Goal: Task Accomplishment & Management: Complete application form

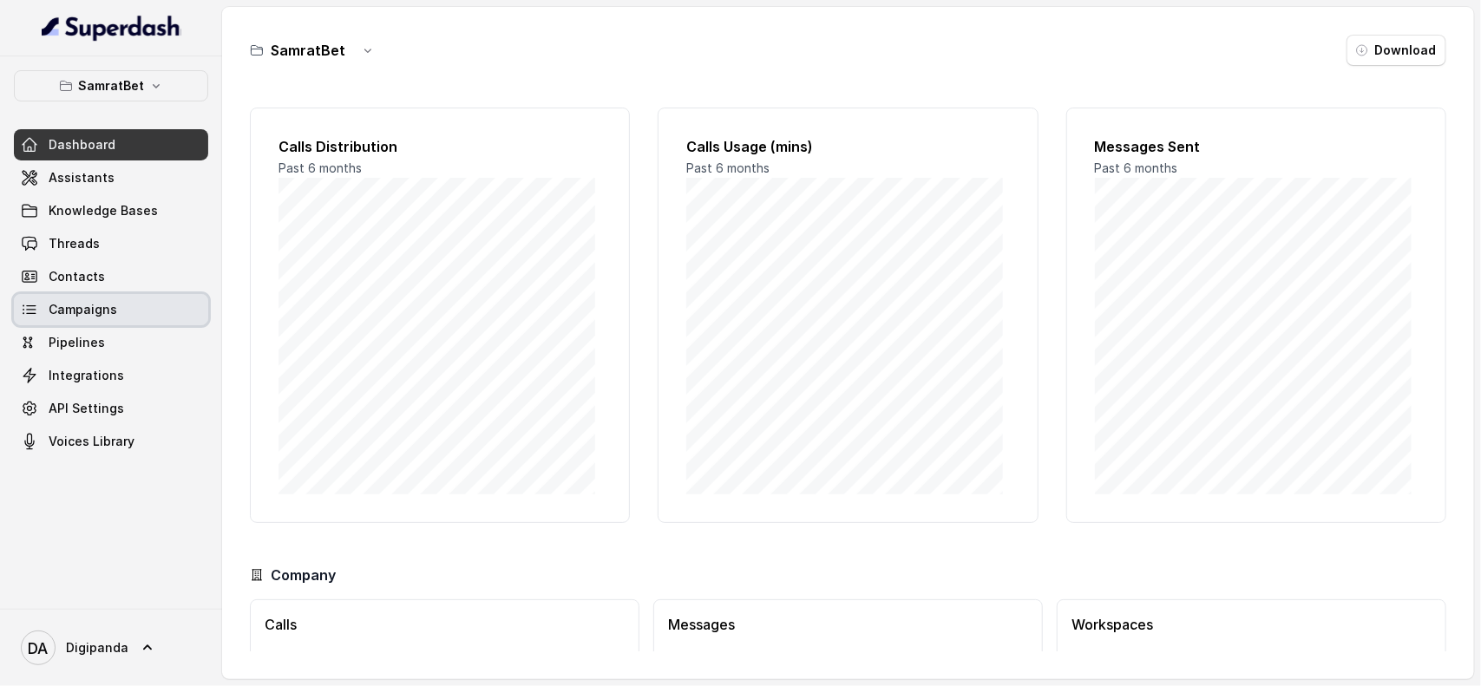
scroll to position [115, 0]
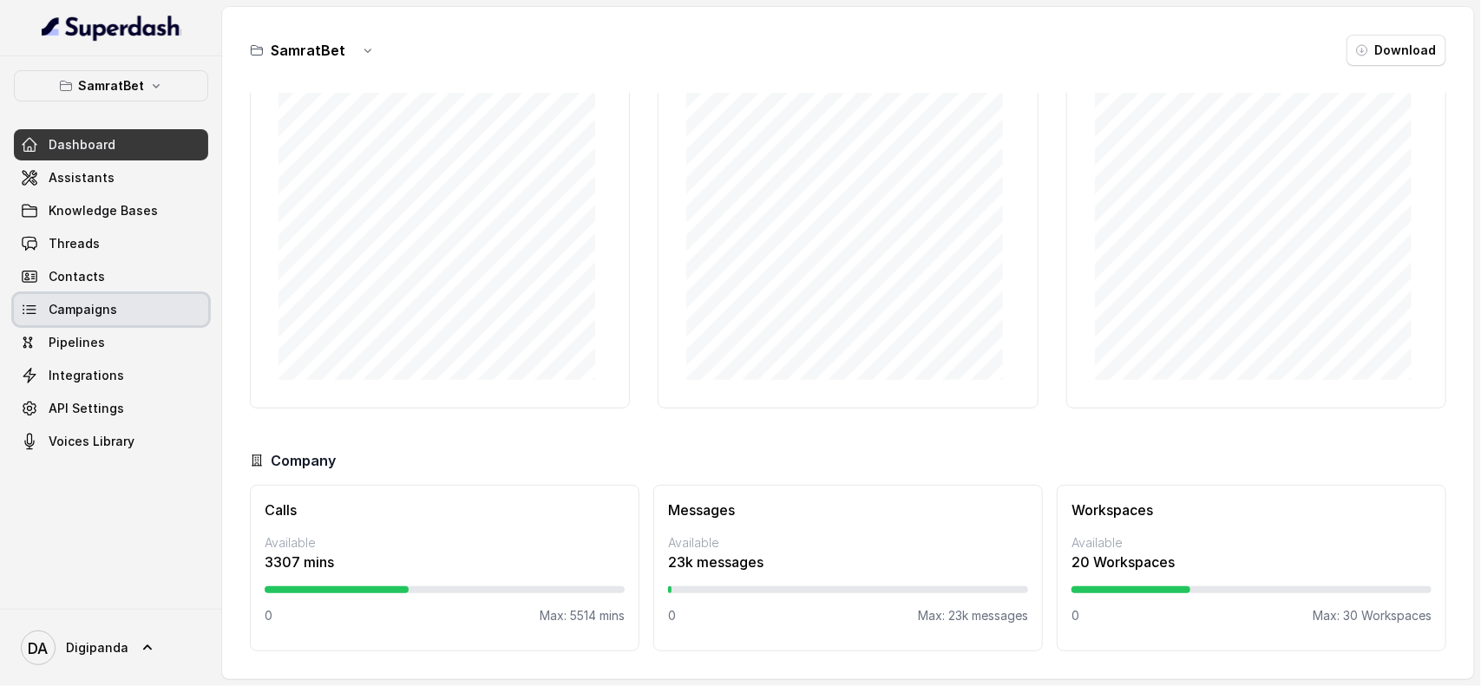
click at [107, 312] on span "Campaigns" at bounding box center [83, 309] width 69 height 17
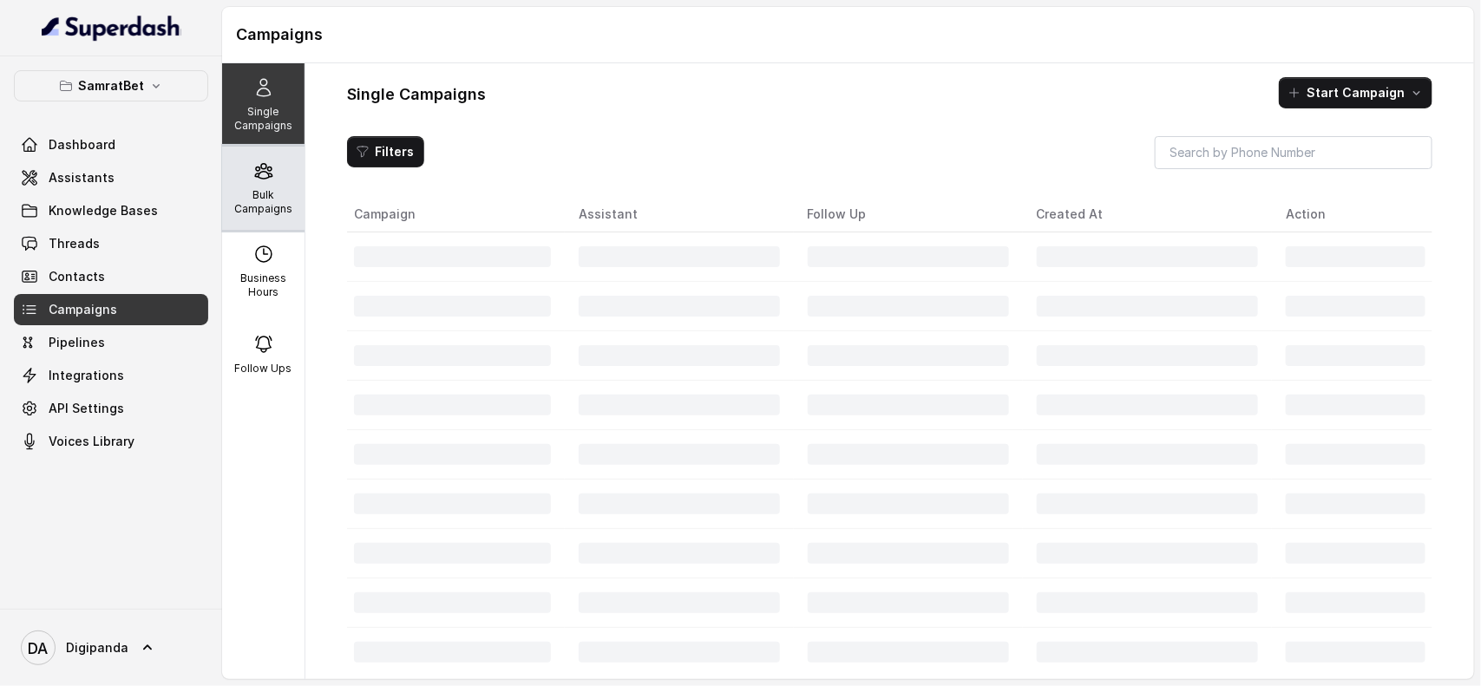
click at [254, 187] on div "Bulk Campaigns" at bounding box center [263, 188] width 82 height 83
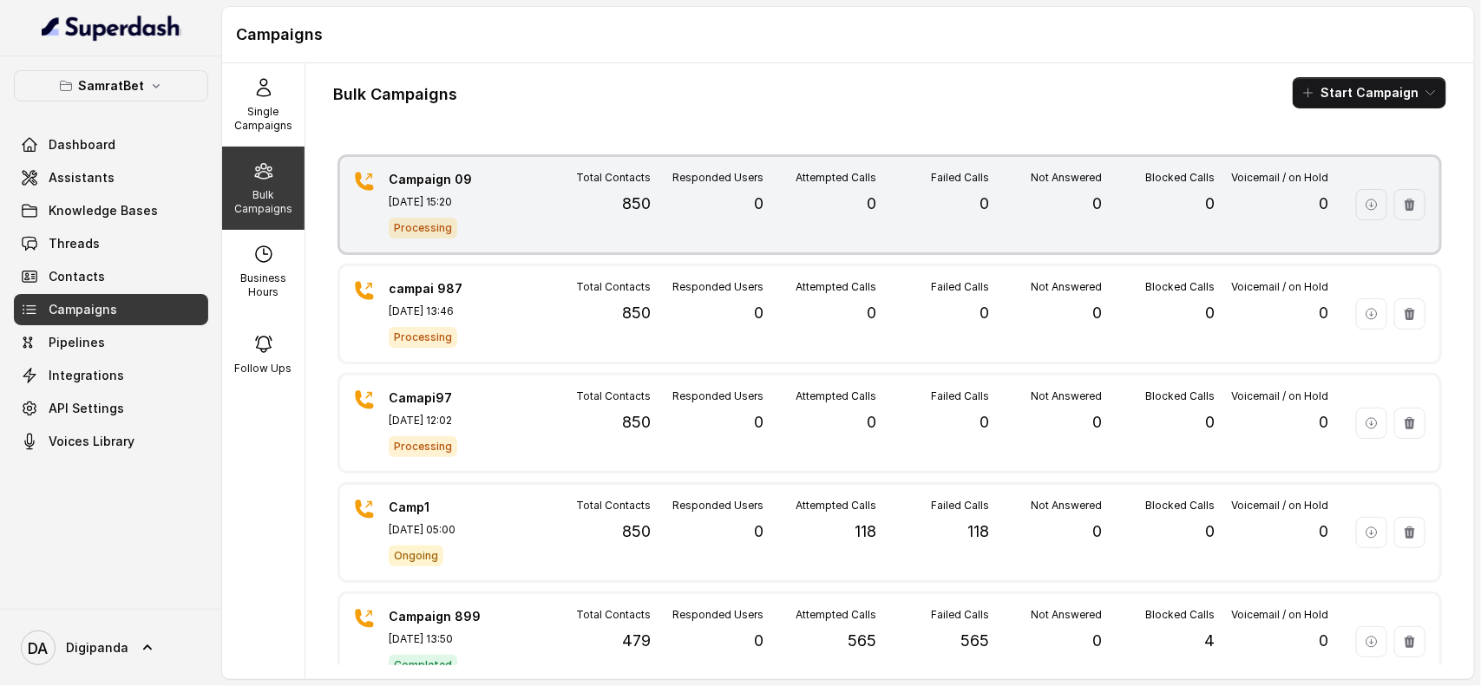
click at [577, 208] on div "Total Contacts 850" at bounding box center [594, 205] width 113 height 68
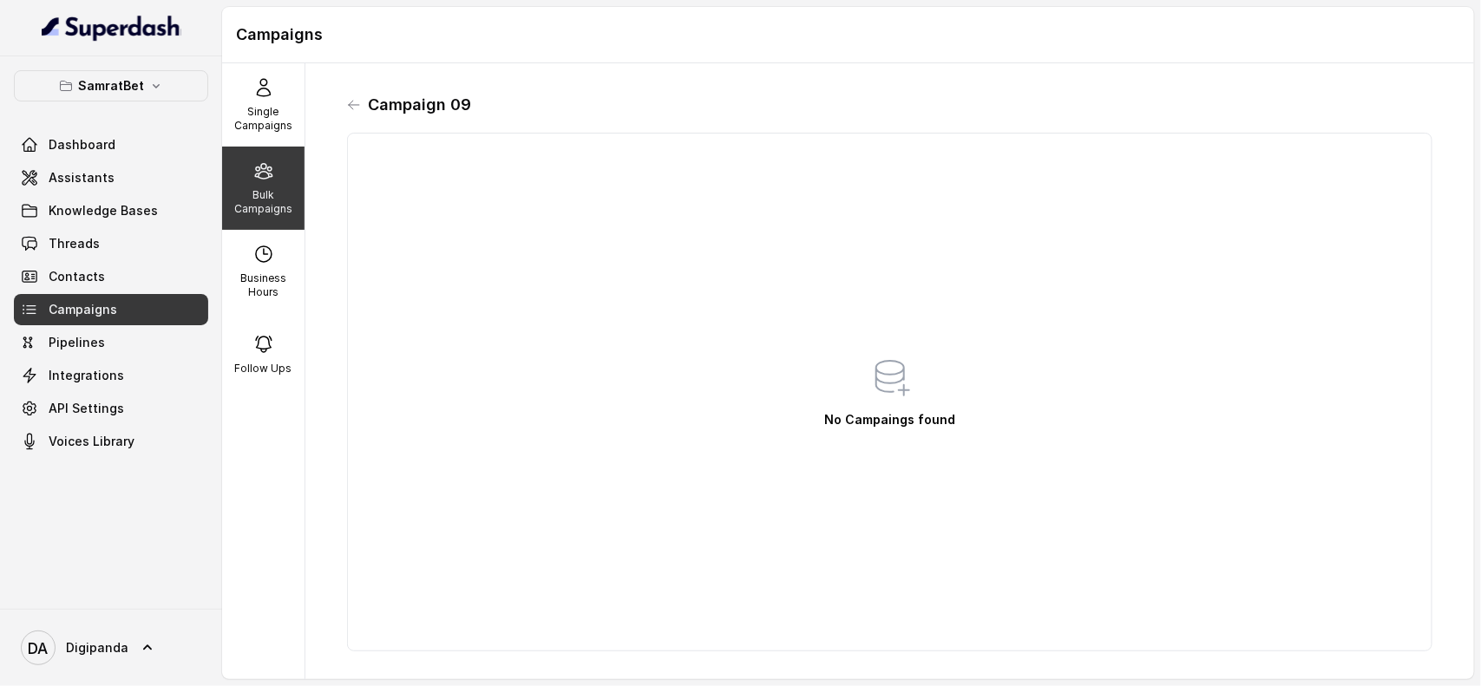
click at [344, 102] on div "Campaign 09 No Campaings found" at bounding box center [889, 371] width 1113 height 588
click at [352, 102] on icon at bounding box center [354, 105] width 10 height 9
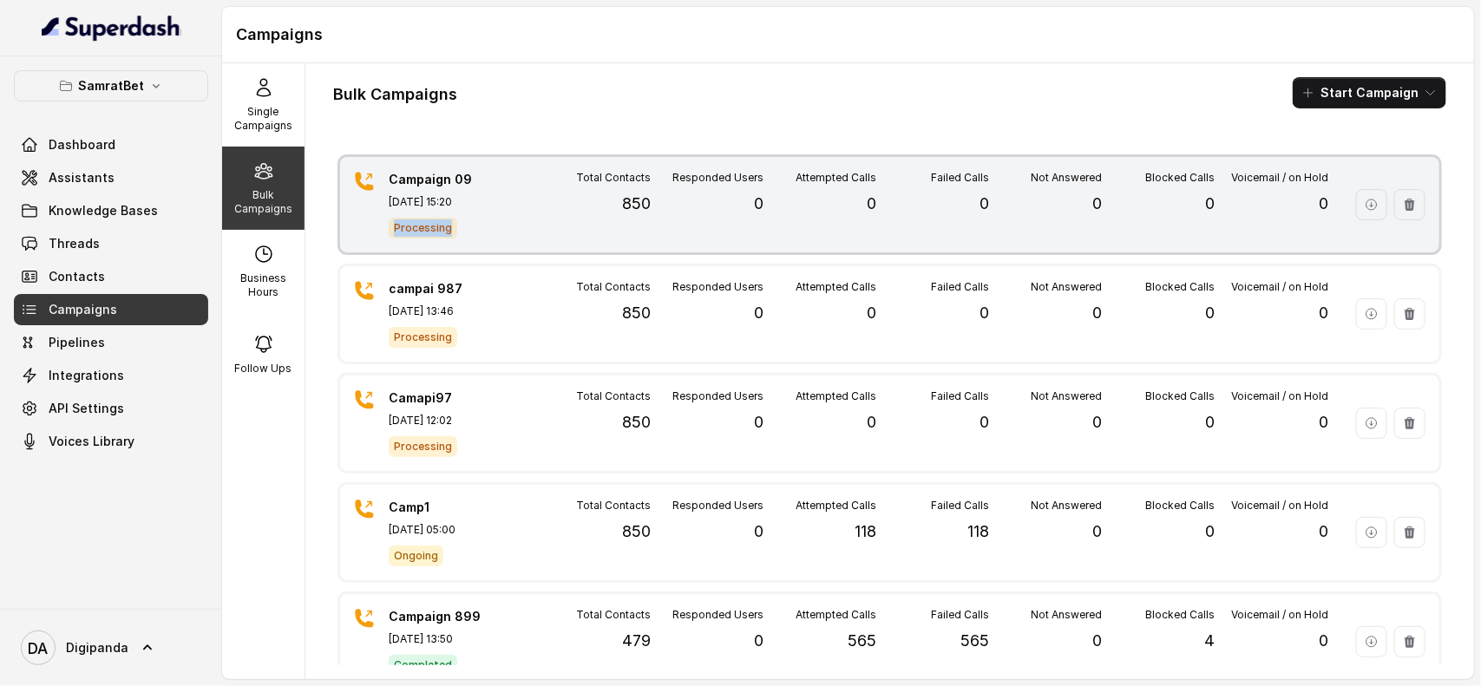
drag, startPoint x: 386, startPoint y: 226, endPoint x: 458, endPoint y: 228, distance: 72.1
click at [458, 228] on div "Campaign 09 [DATE] 15:20 Processing" at bounding box center [432, 205] width 156 height 68
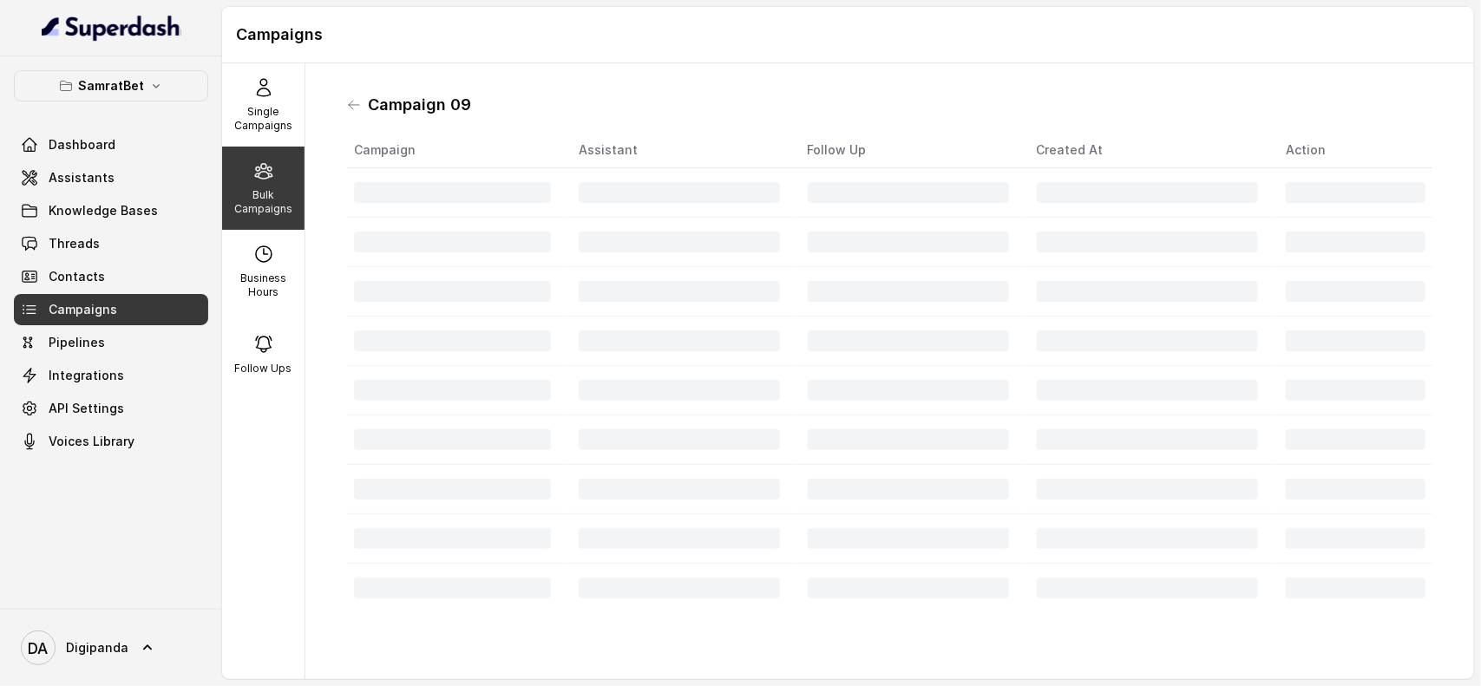
click at [362, 107] on div "Campaign 09" at bounding box center [889, 105] width 1085 height 28
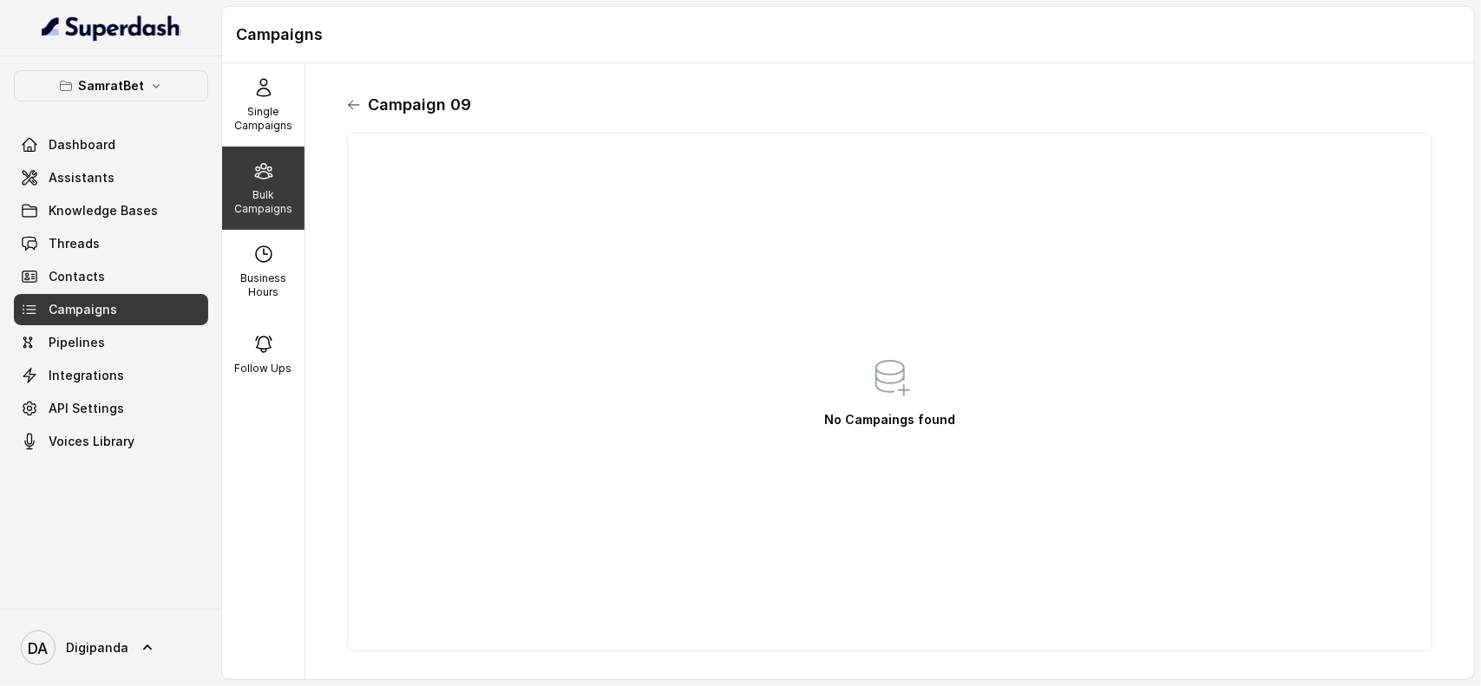
click at [358, 107] on icon at bounding box center [354, 105] width 14 height 14
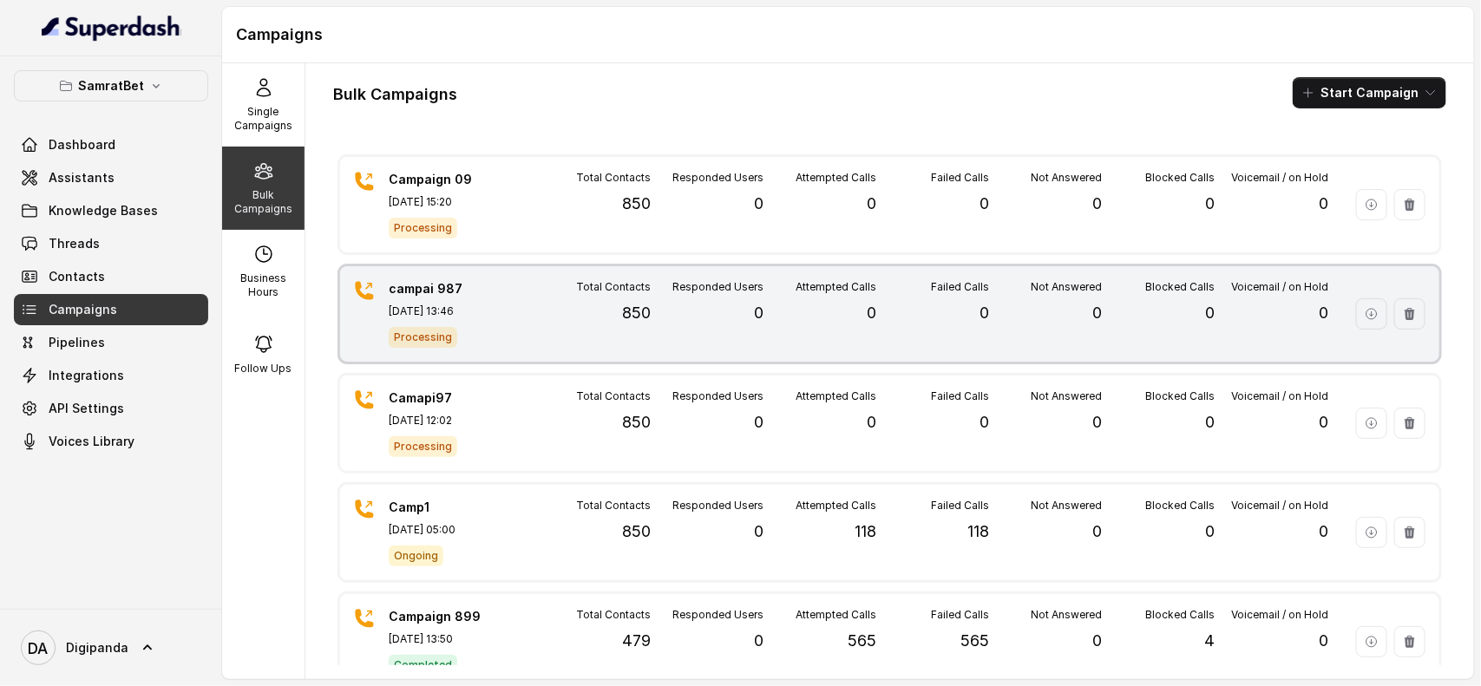
click at [547, 306] on div "Total Contacts 850" at bounding box center [594, 314] width 113 height 68
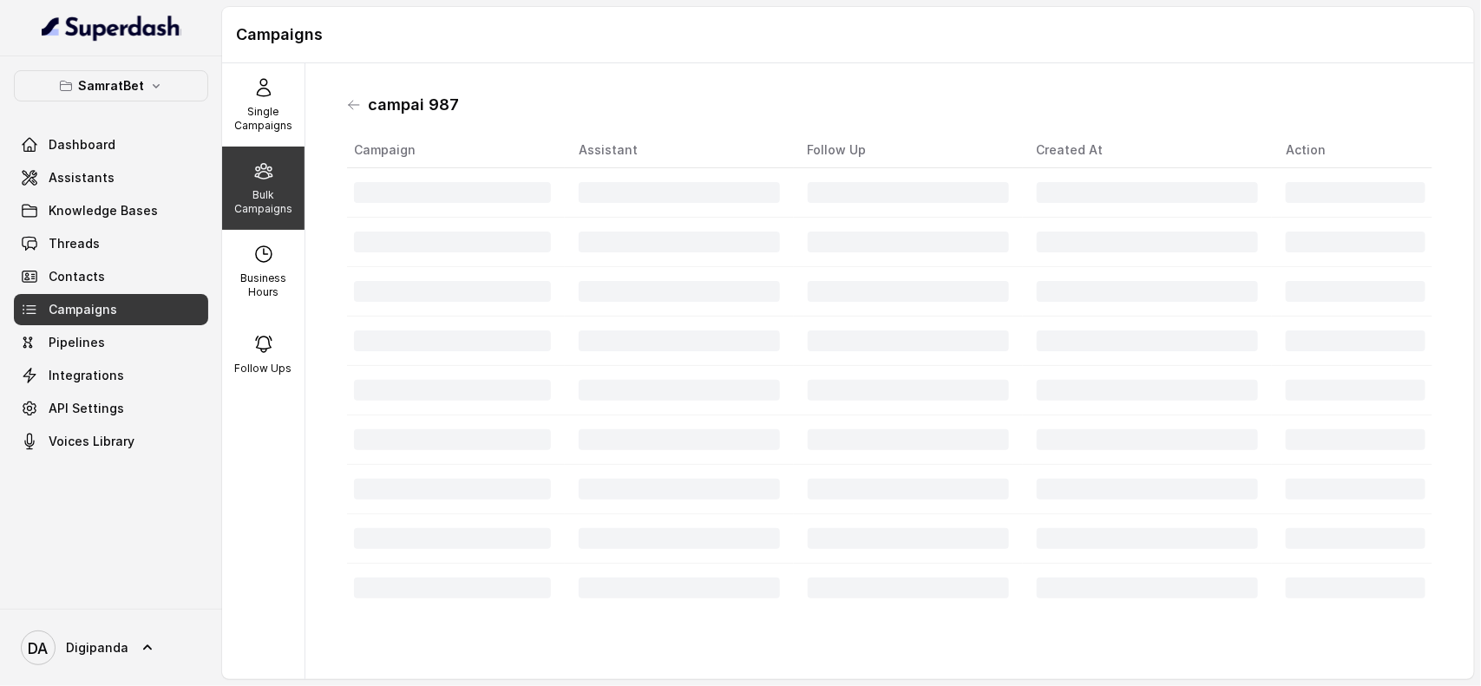
click at [547, 306] on td at bounding box center [456, 291] width 218 height 49
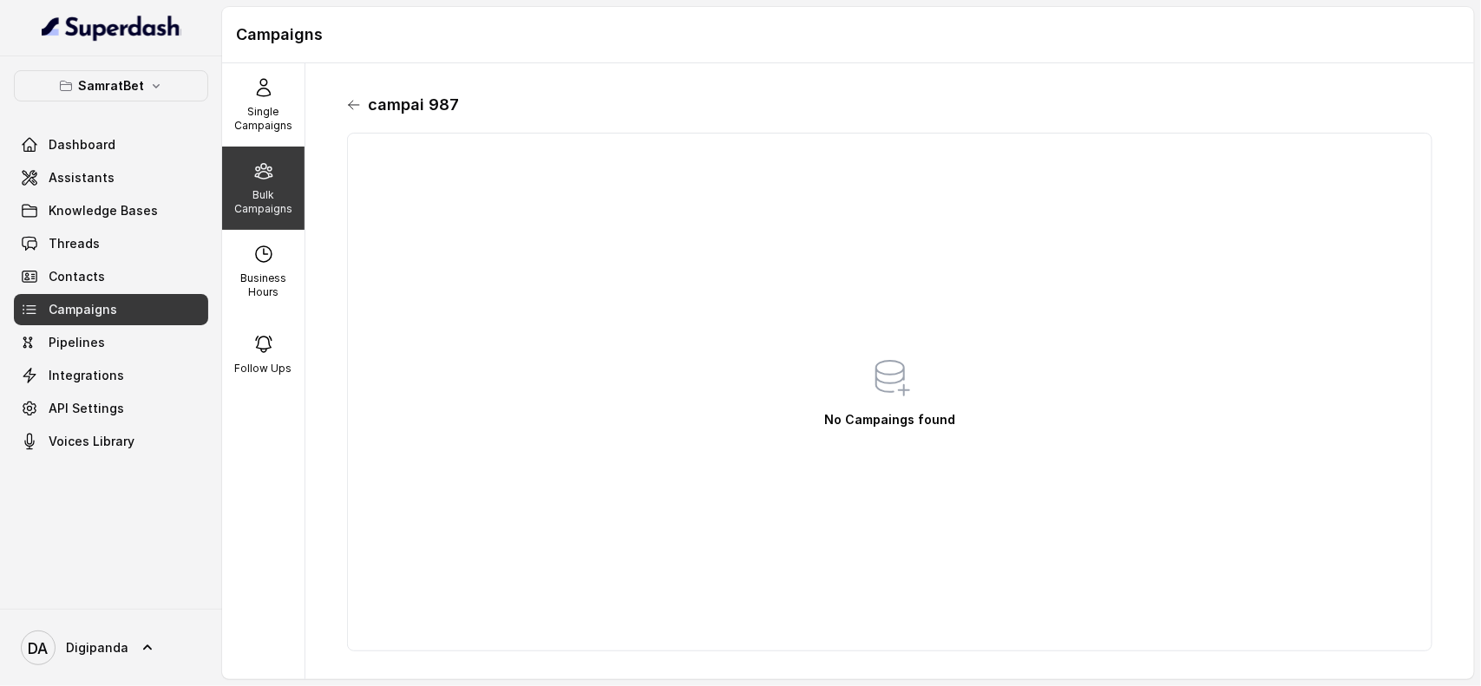
click at [348, 98] on icon at bounding box center [354, 105] width 14 height 14
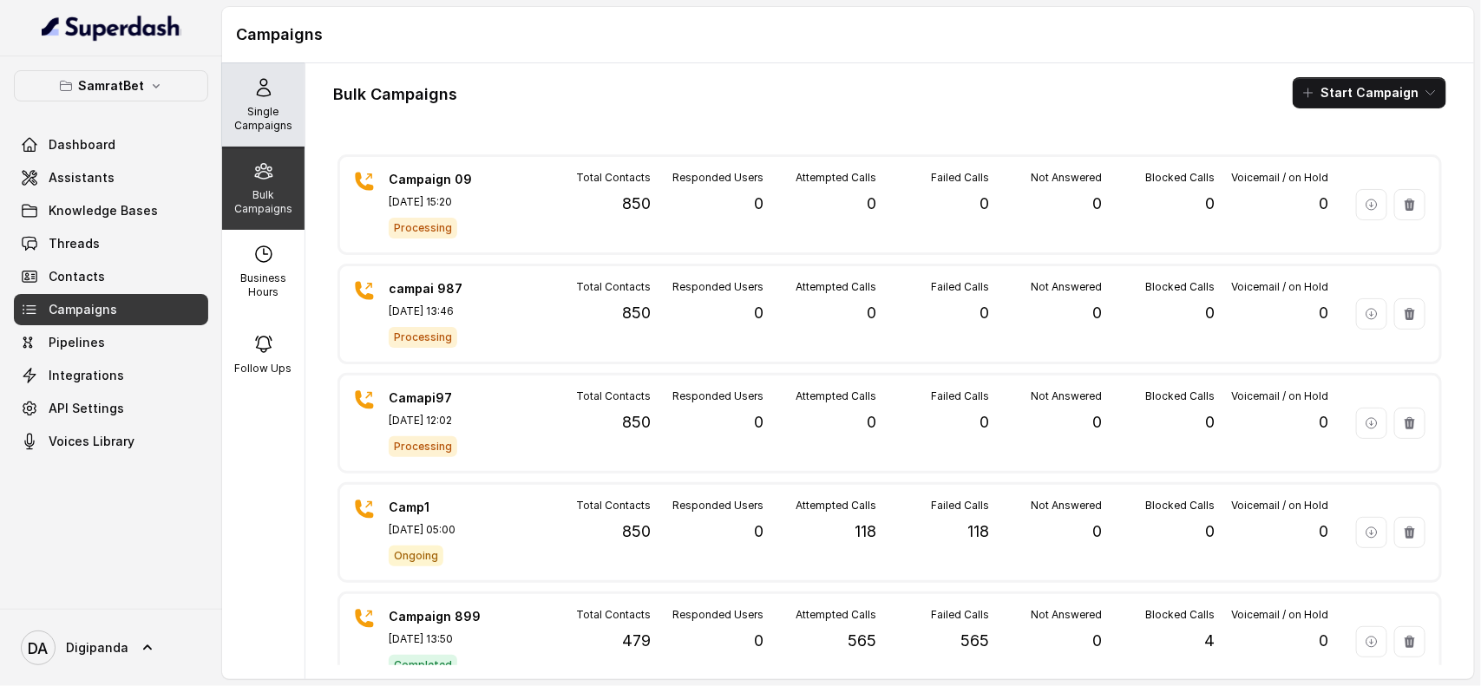
click at [270, 110] on p "Single Campaigns" at bounding box center [263, 119] width 69 height 28
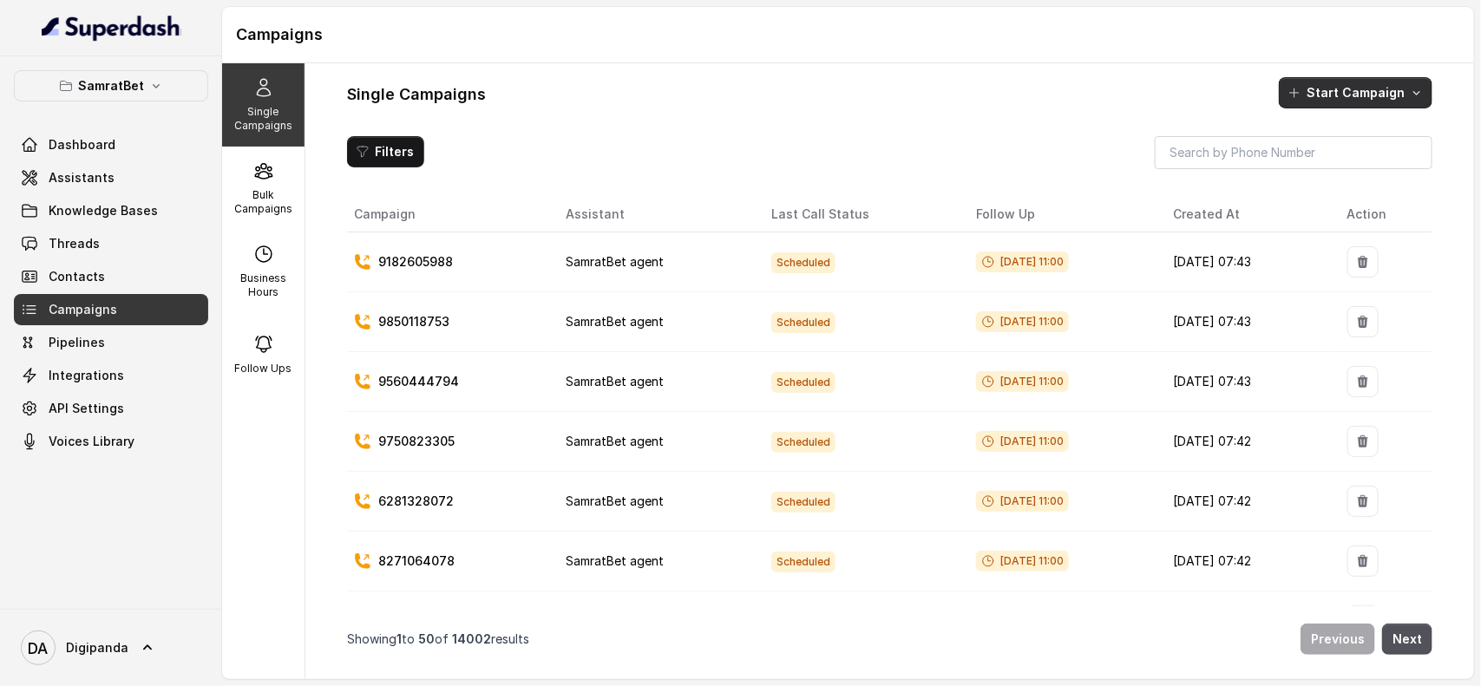
click at [1397, 84] on button "Start Campaign" at bounding box center [1356, 92] width 154 height 31
click at [1356, 161] on div "Call" at bounding box center [1332, 168] width 84 height 17
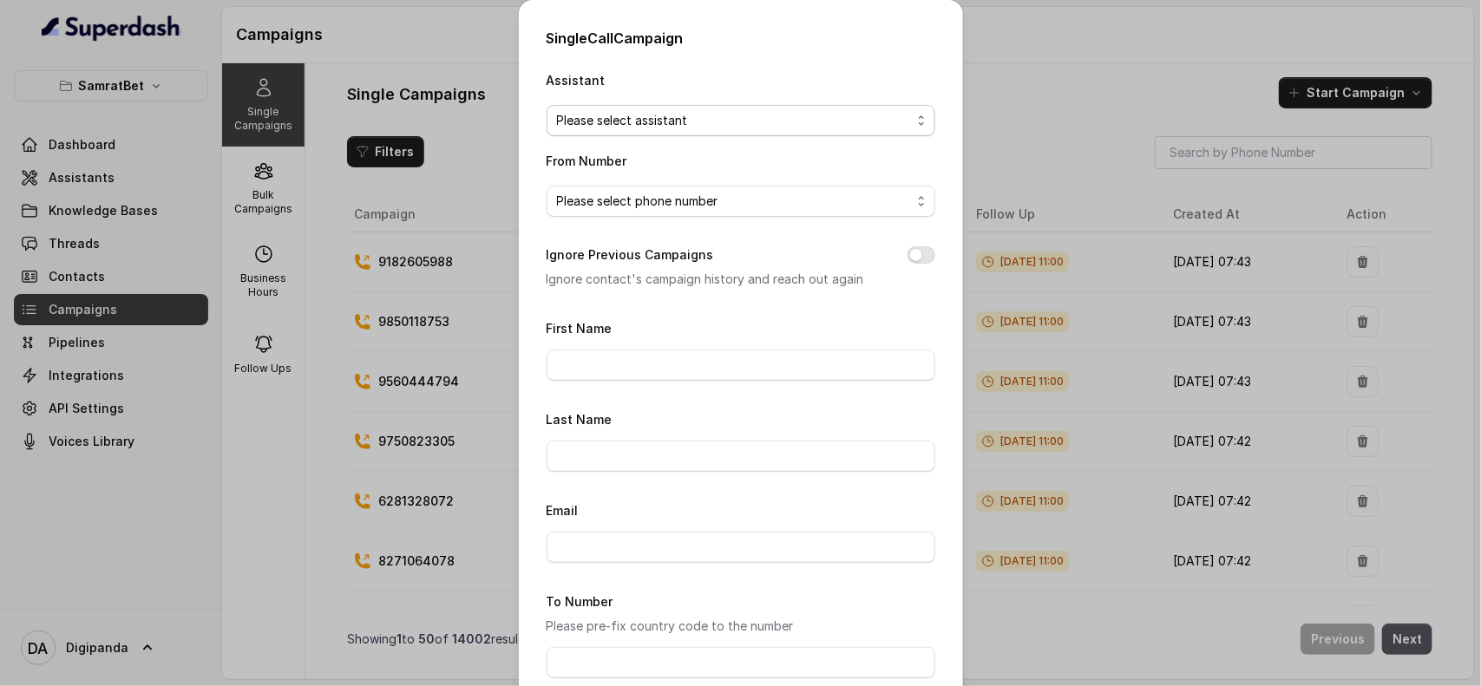
click at [881, 118] on span "Please select assistant" at bounding box center [734, 120] width 354 height 21
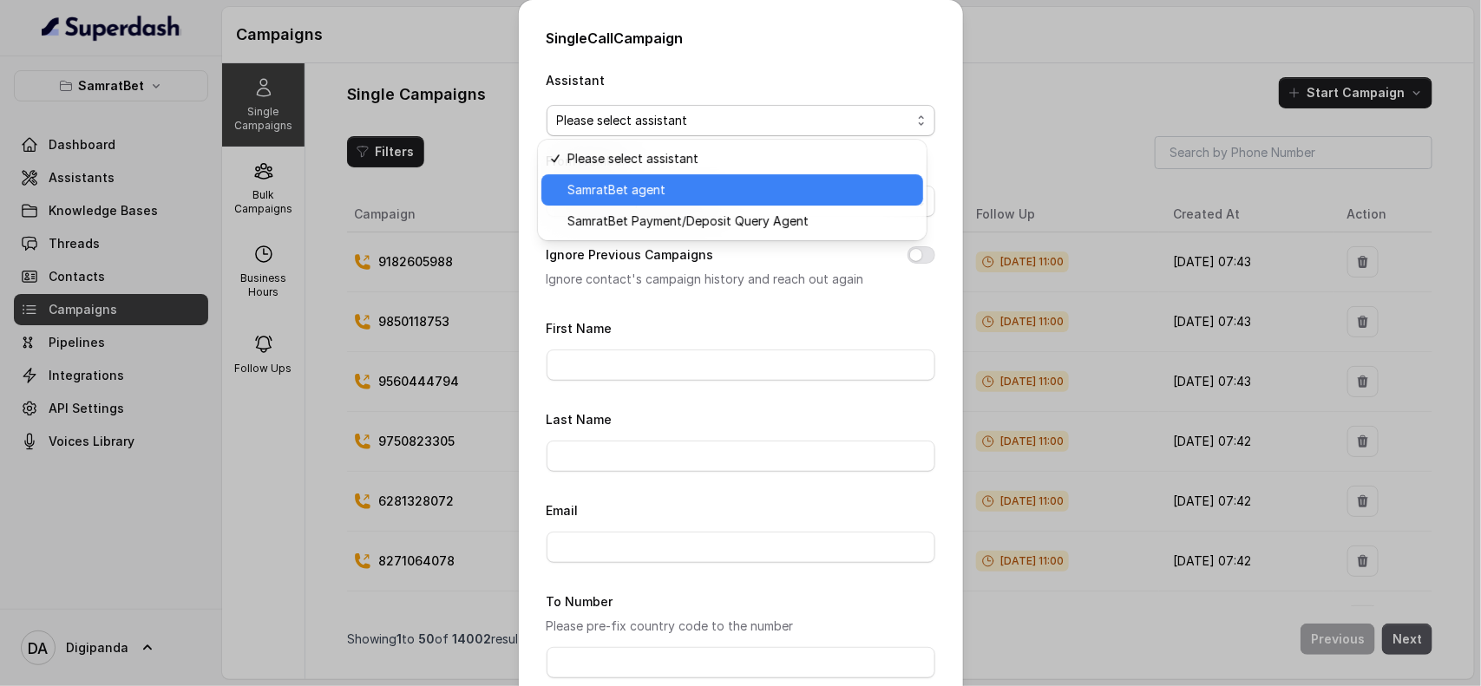
click at [775, 191] on span "SamratBet agent" at bounding box center [739, 190] width 345 height 21
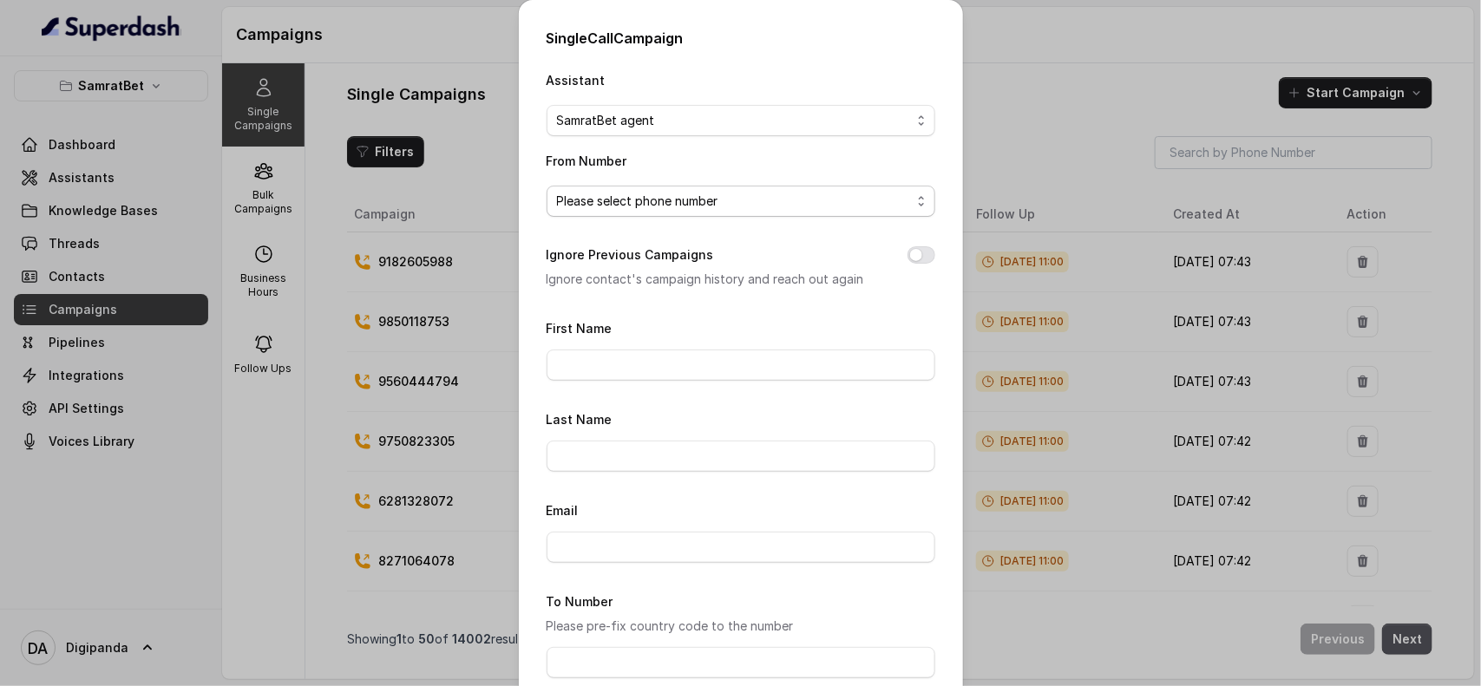
click at [762, 217] on span "Please select phone number" at bounding box center [741, 201] width 389 height 31
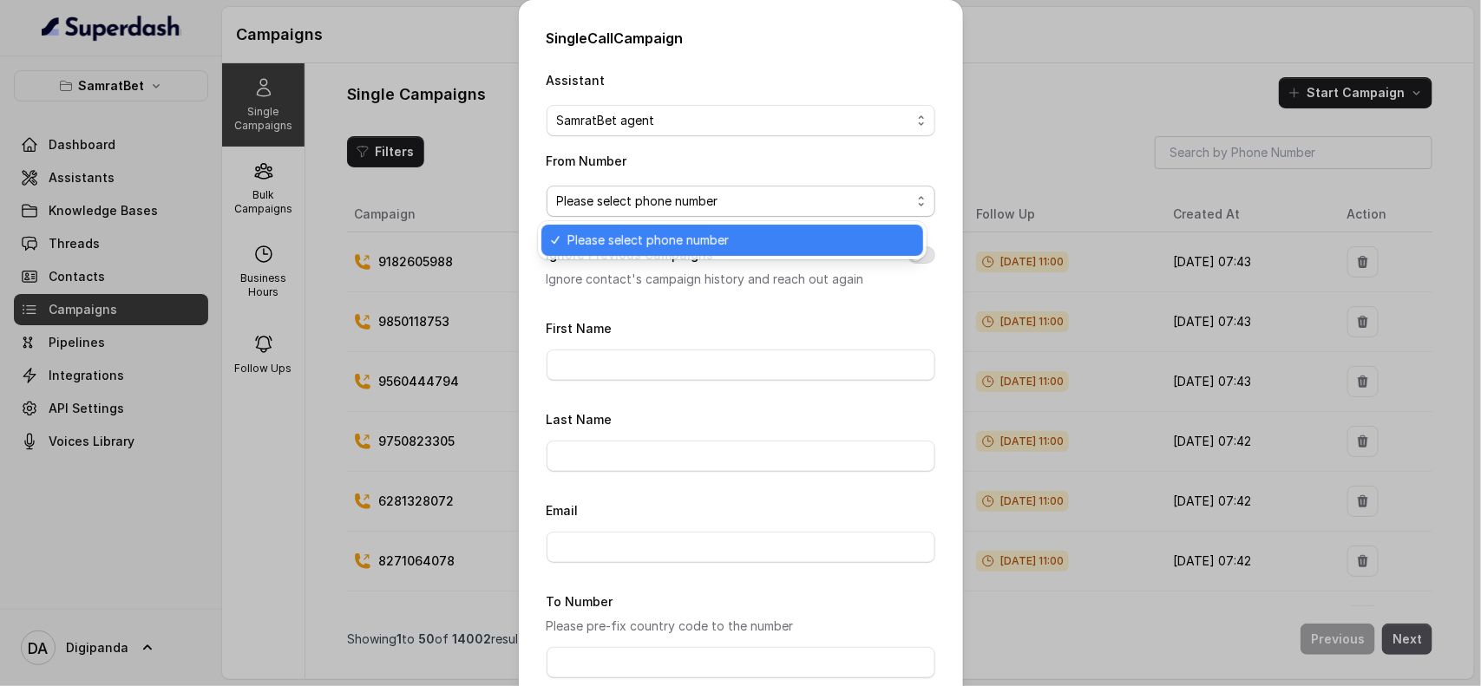
click at [764, 204] on span "Please select phone number" at bounding box center [734, 201] width 354 height 21
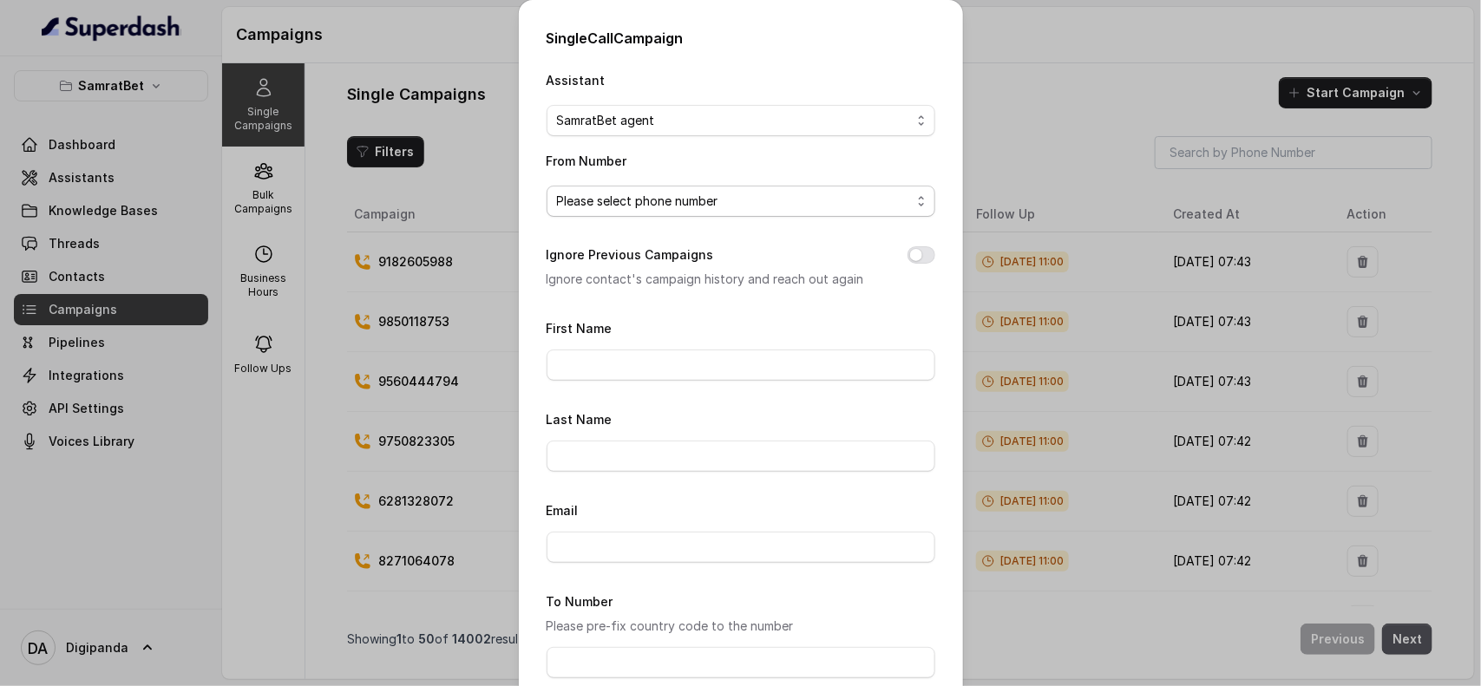
click at [763, 215] on span "Please select phone number" at bounding box center [741, 201] width 389 height 31
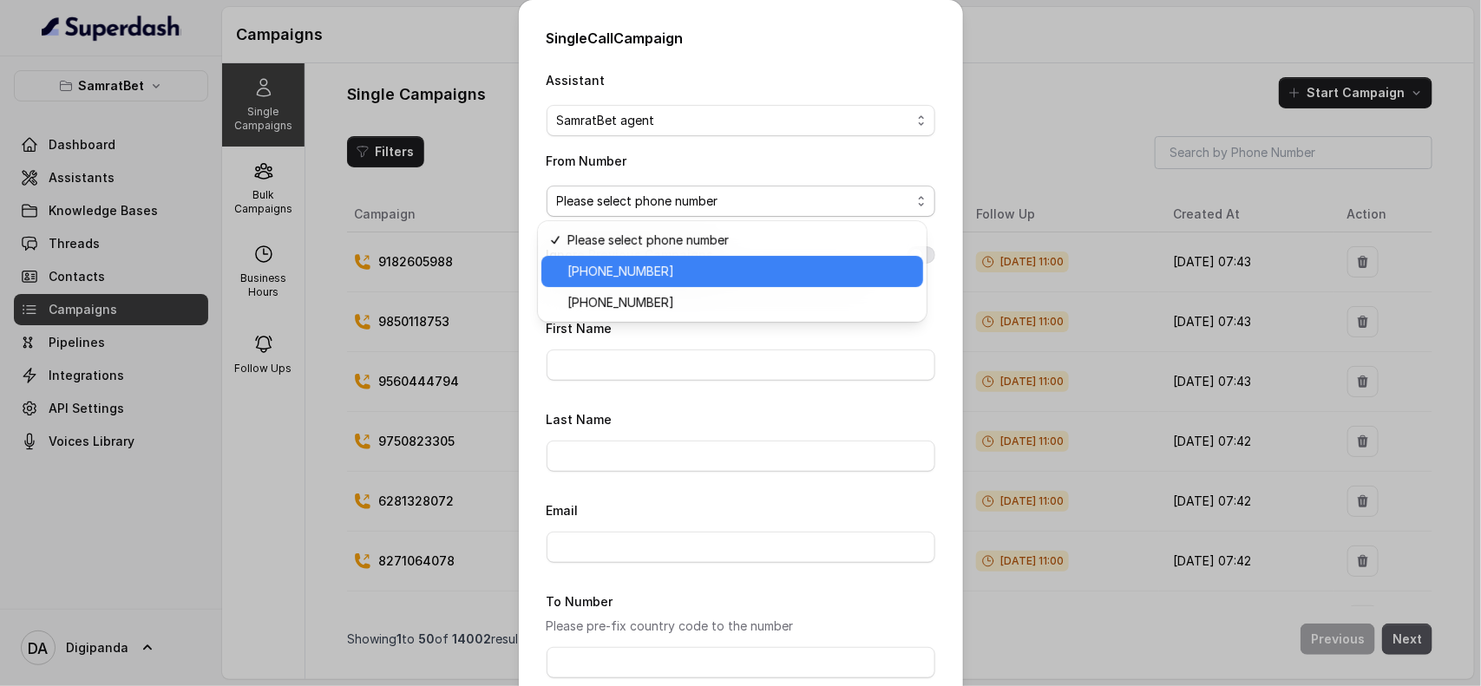
click at [746, 261] on span "[PHONE_NUMBER]" at bounding box center [739, 271] width 345 height 21
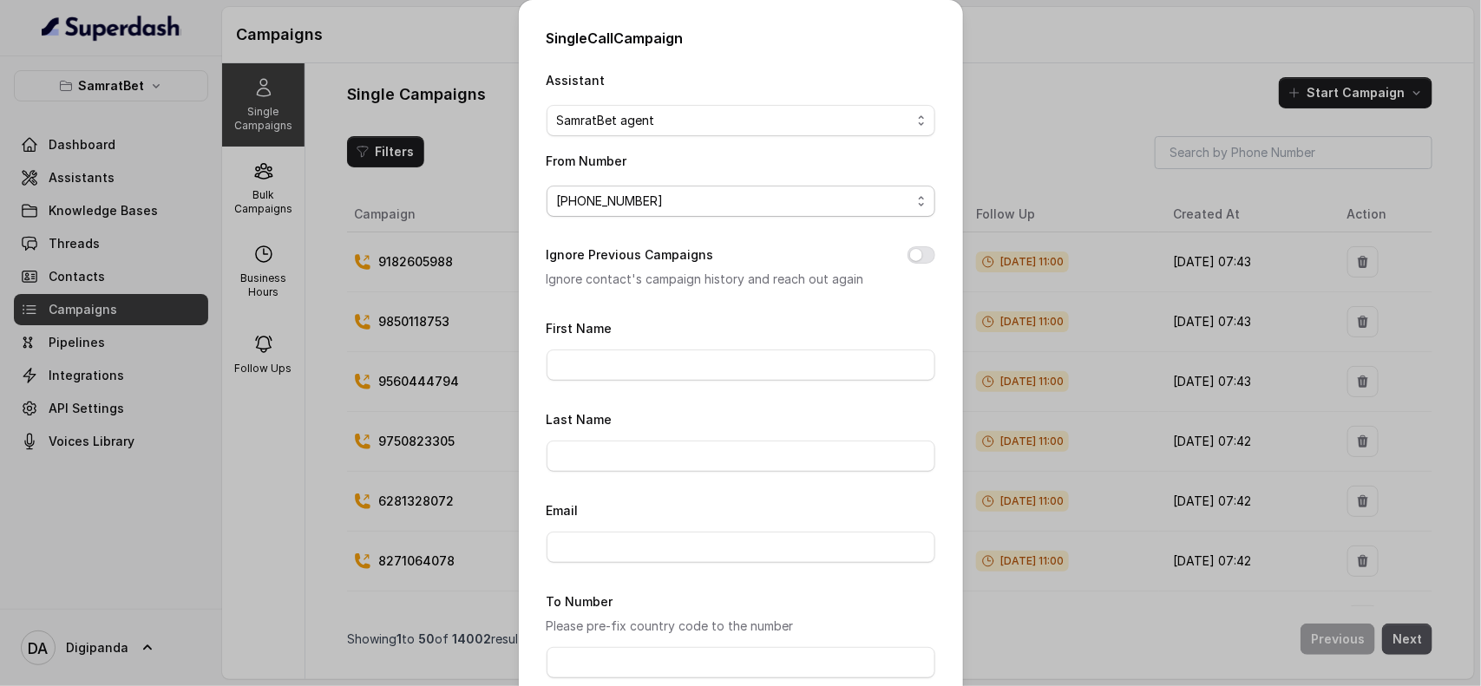
click at [733, 196] on span "[PHONE_NUMBER]" at bounding box center [734, 201] width 354 height 21
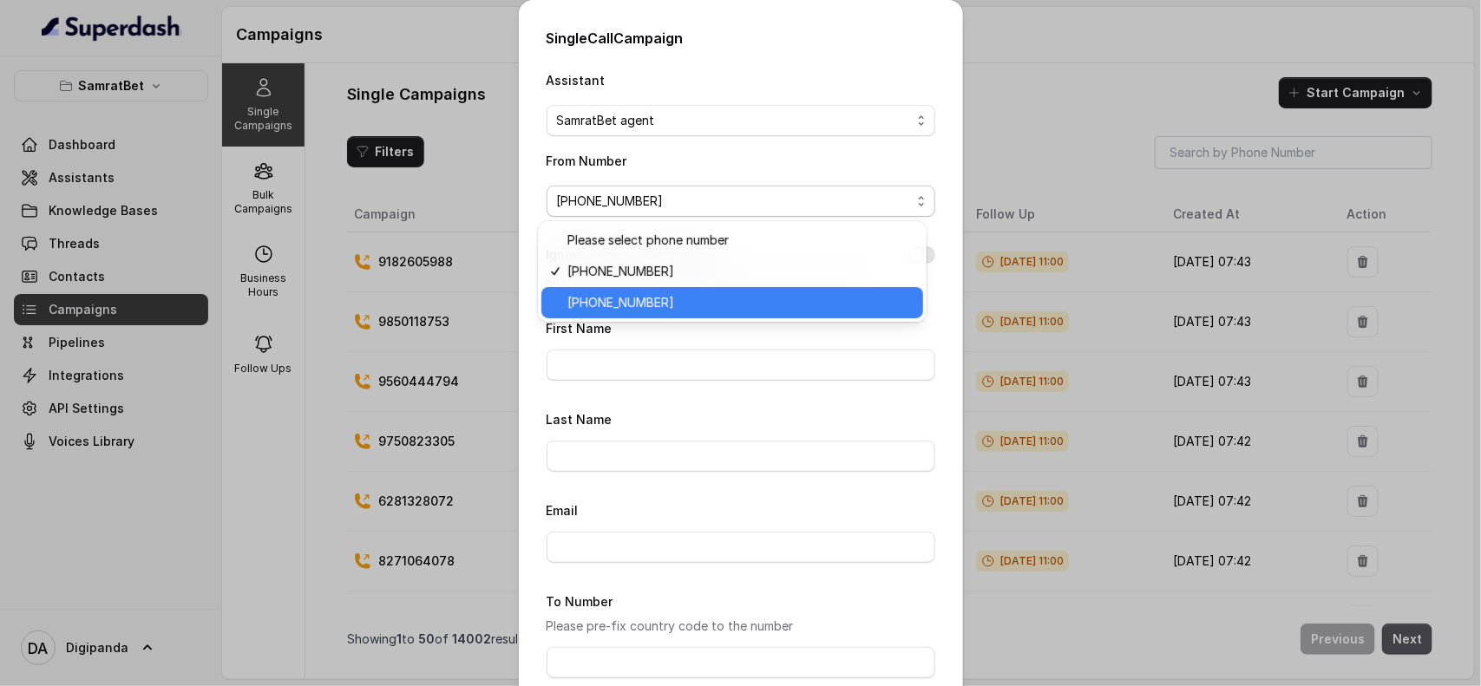
click at [716, 292] on span "[PHONE_NUMBER]" at bounding box center [739, 302] width 345 height 21
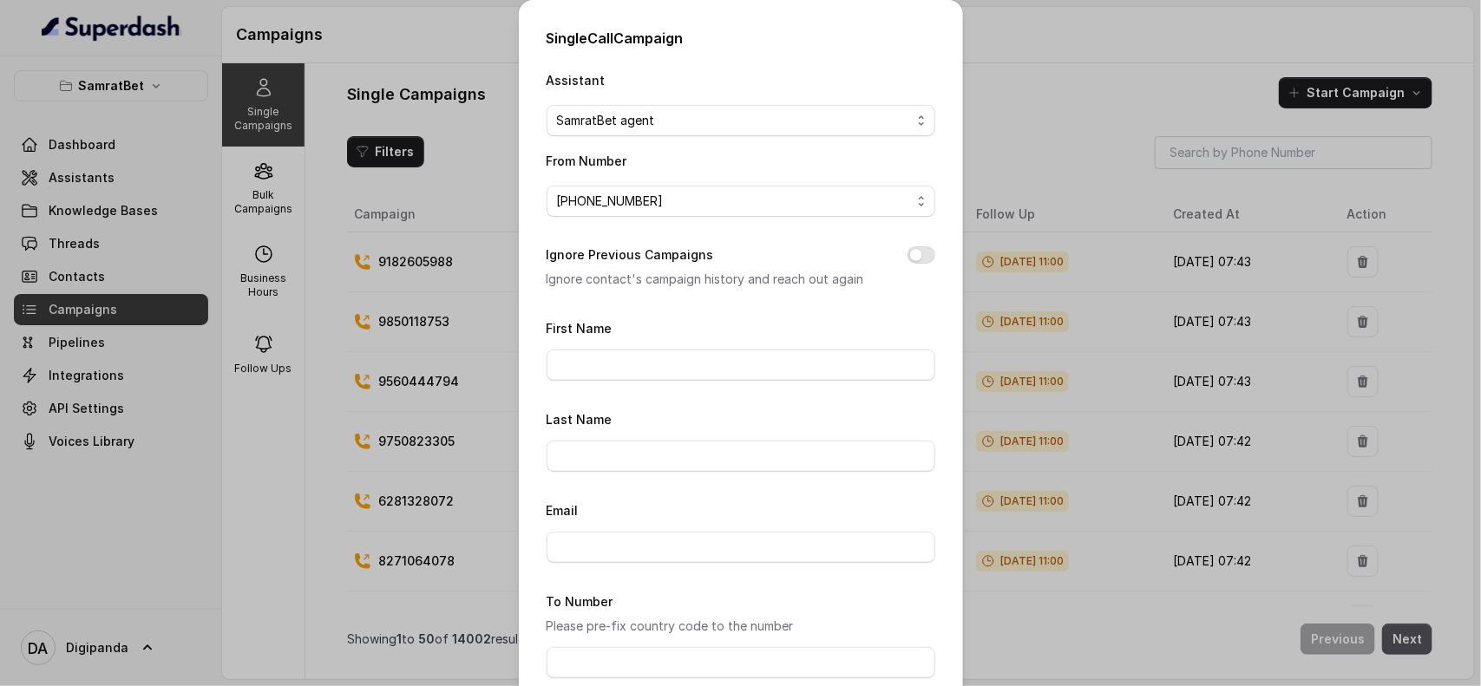
click at [697, 343] on div "First Name" at bounding box center [741, 349] width 389 height 63
click at [691, 370] on input "First Name" at bounding box center [741, 365] width 389 height 31
type input "Naveen"
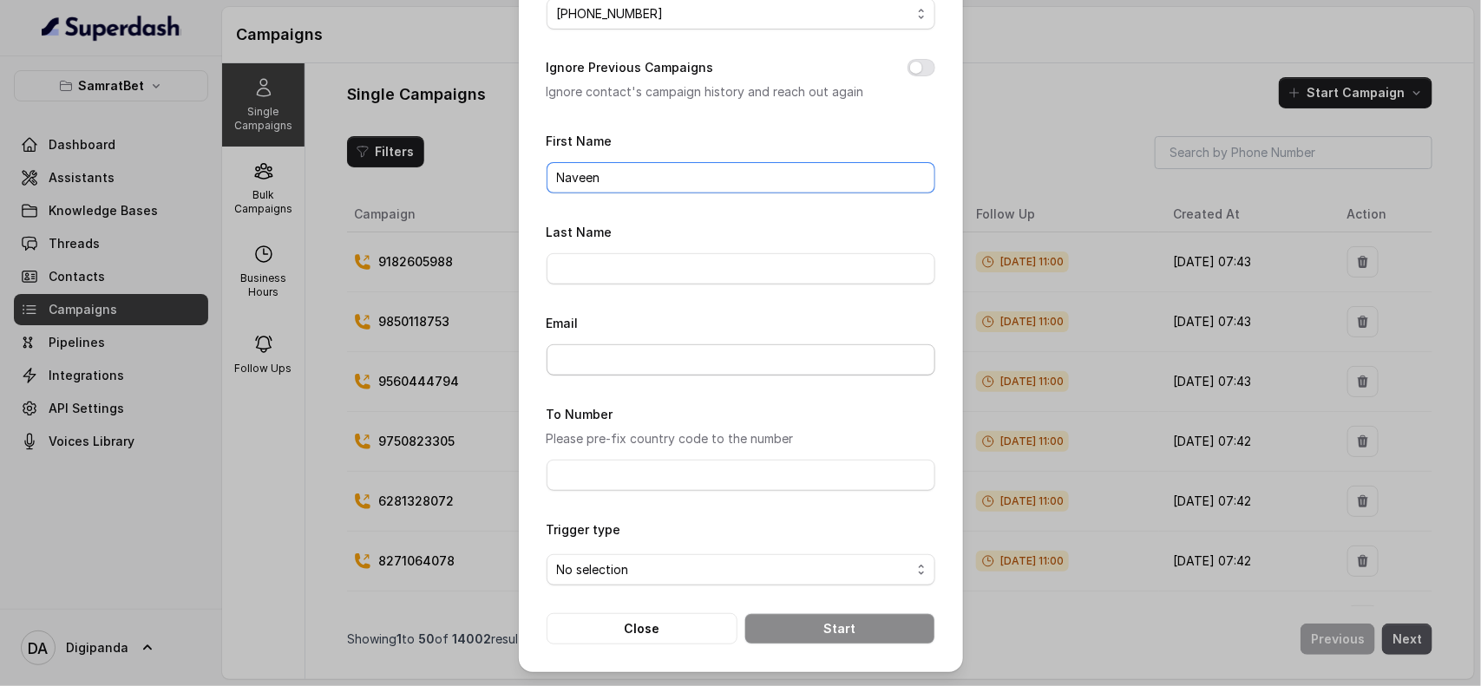
scroll to position [192, 0]
click at [661, 473] on input "To Number" at bounding box center [741, 475] width 389 height 31
type input "[PHONE_NUMBER]"
click at [733, 582] on span "No selection" at bounding box center [741, 569] width 389 height 31
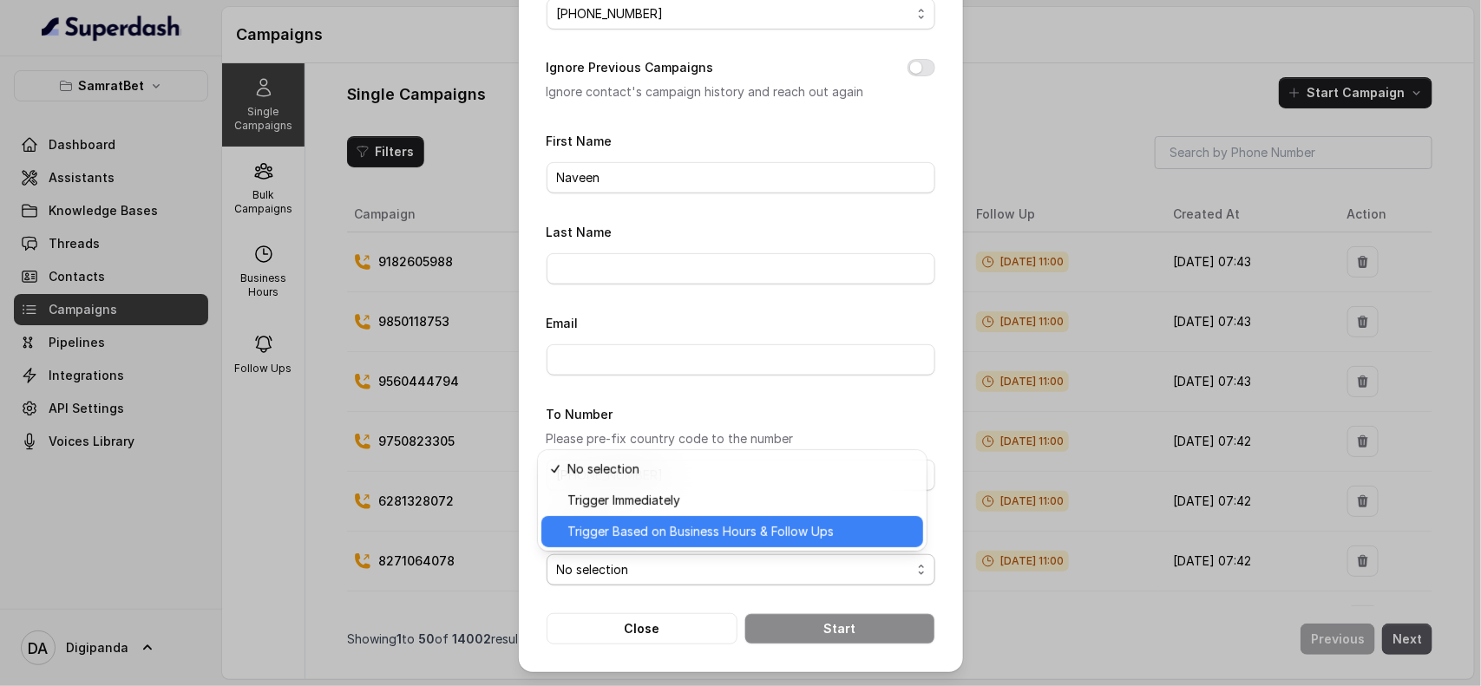
click at [731, 536] on span "Trigger Based on Business Hours & Follow Ups" at bounding box center [739, 531] width 345 height 21
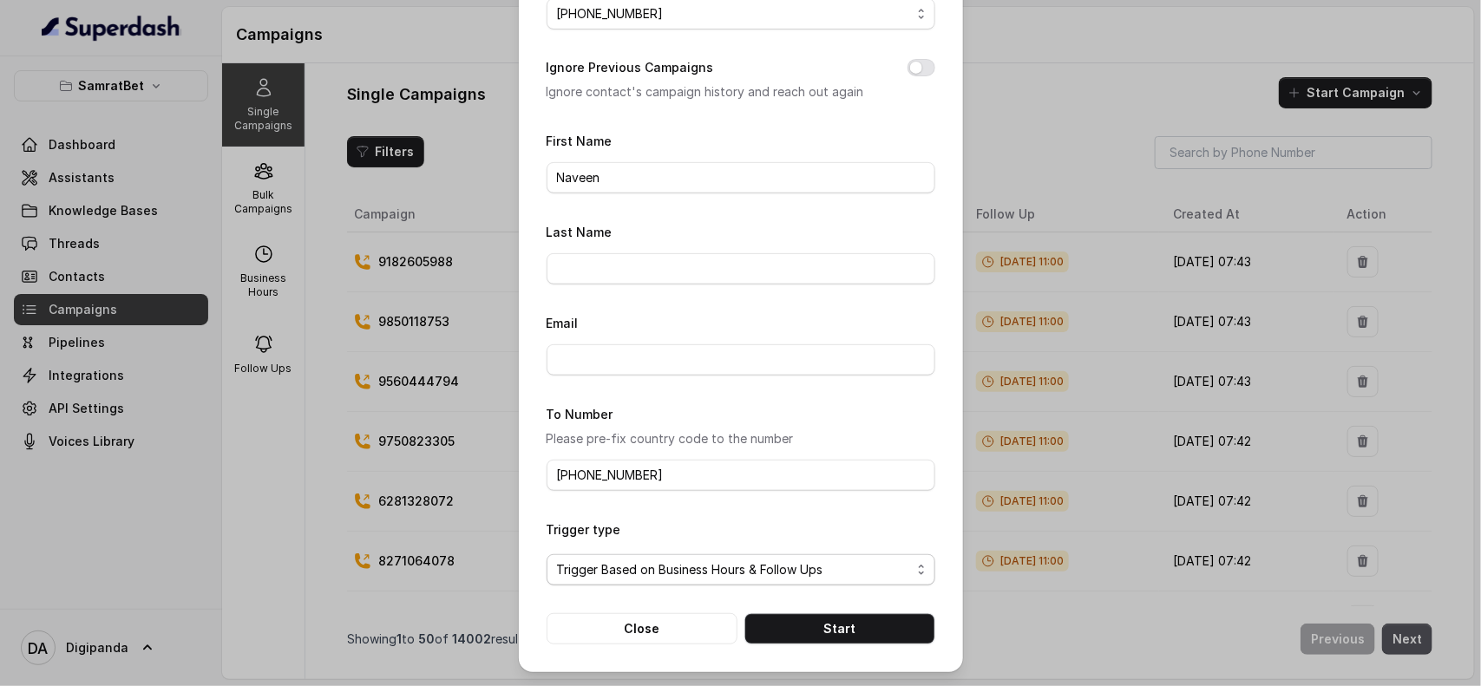
click at [738, 566] on span "Trigger Based on Business Hours & Follow Ups" at bounding box center [734, 570] width 354 height 21
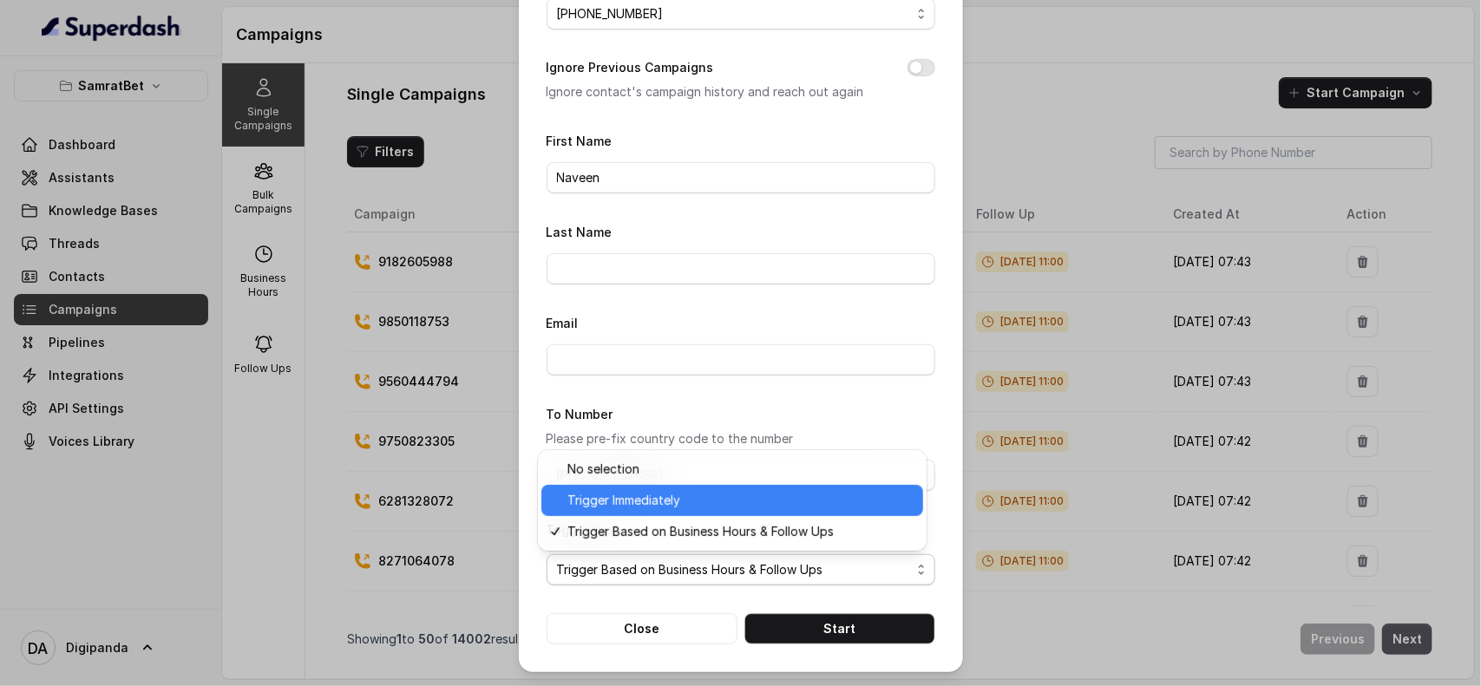
click at [717, 500] on span "Trigger Immediately" at bounding box center [739, 500] width 345 height 21
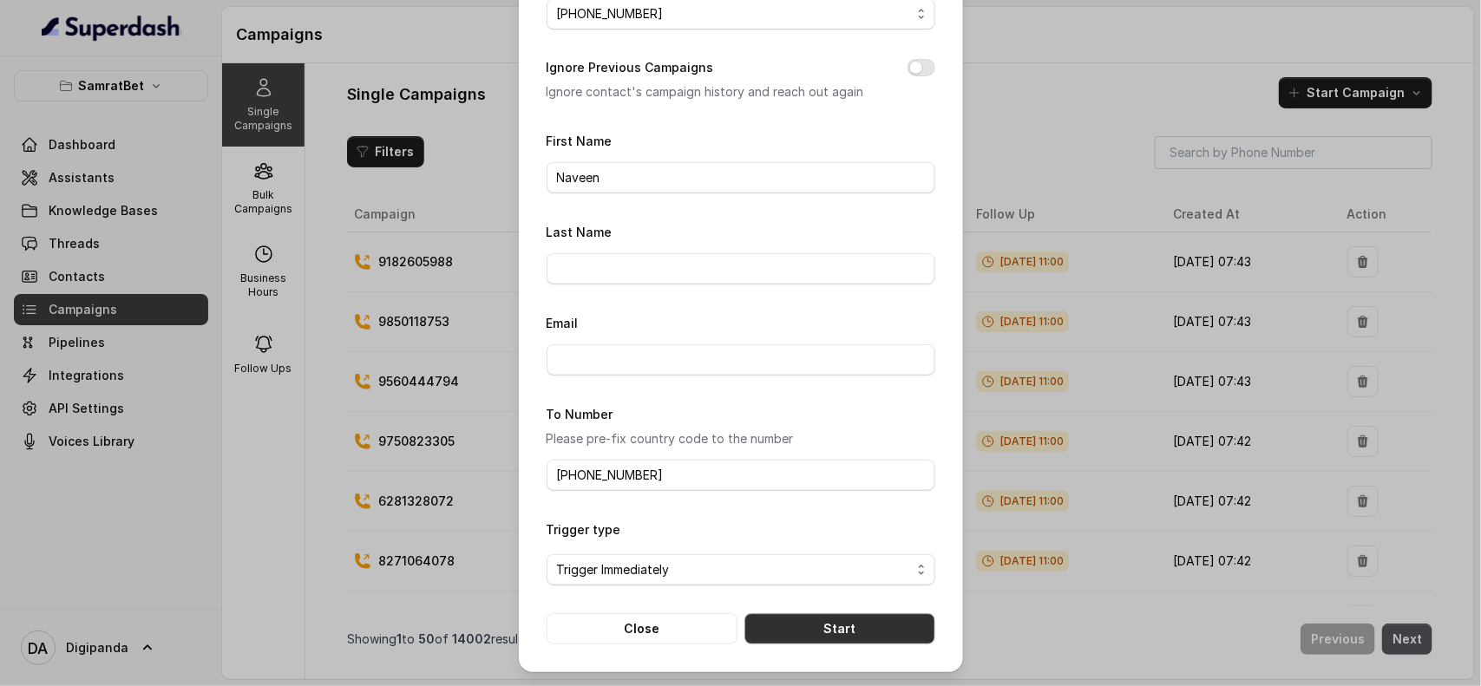
click at [818, 626] on button "Start" at bounding box center [839, 628] width 191 height 31
click at [915, 68] on button "Ignore Previous Campaigns" at bounding box center [921, 67] width 28 height 17
